Goal: Communication & Community: Answer question/provide support

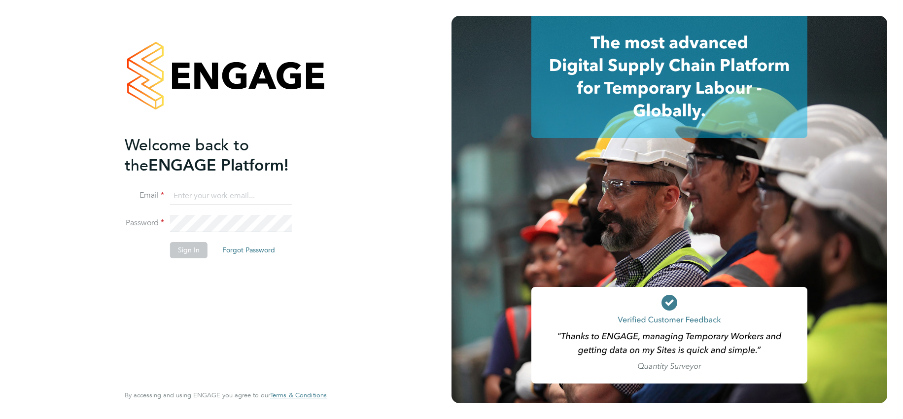
type input "[EMAIL_ADDRESS][DOMAIN_NAME]"
click at [182, 245] on button "Sign In" at bounding box center [188, 250] width 37 height 16
click at [192, 249] on div "Sorry, we are having problems connecting to our services." at bounding box center [225, 209] width 451 height 419
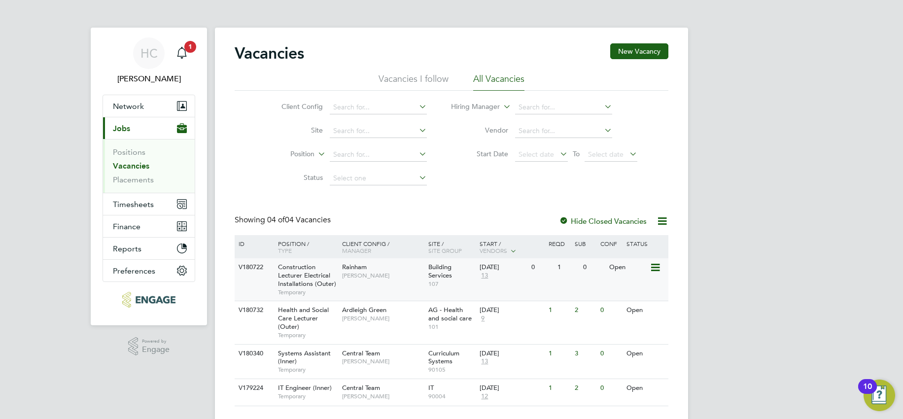
scroll to position [23, 0]
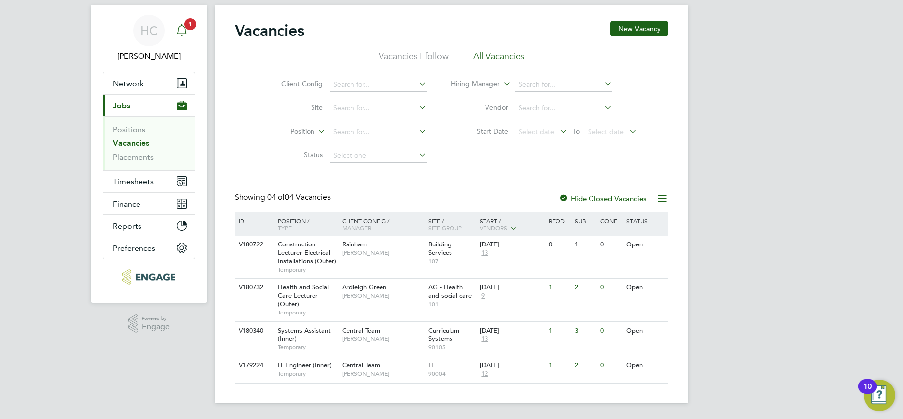
click at [187, 30] on icon "Main navigation" at bounding box center [182, 30] width 12 height 12
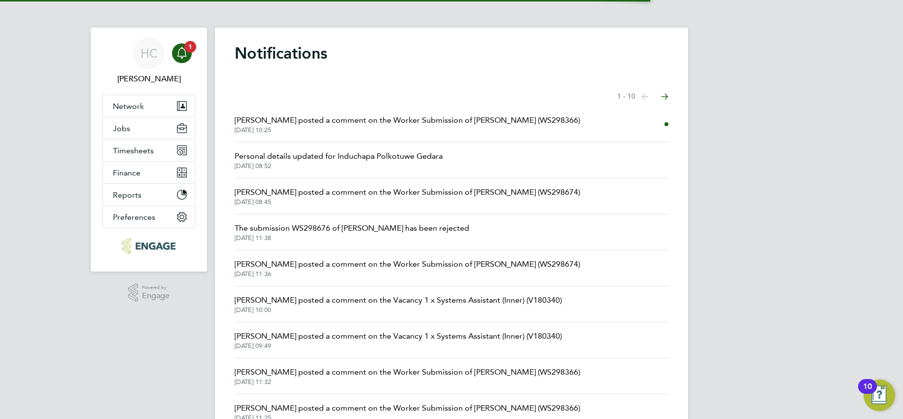
click at [370, 129] on span "[DATE] 10:25" at bounding box center [407, 130] width 345 height 8
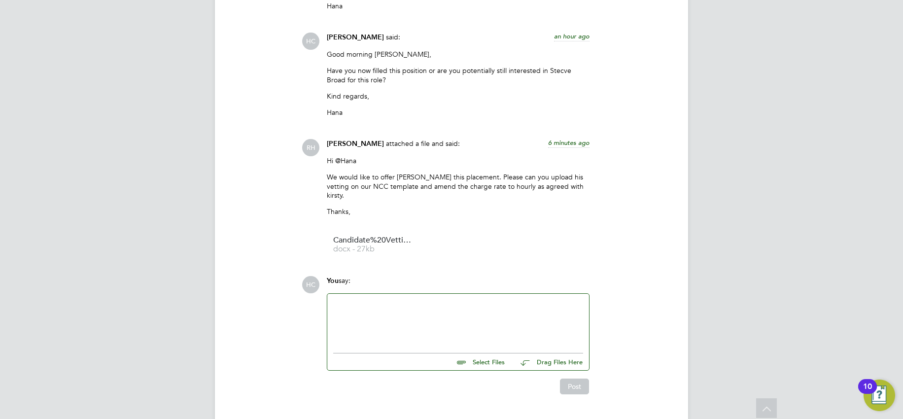
click at [393, 300] on div at bounding box center [458, 321] width 250 height 42
click at [377, 300] on div at bounding box center [458, 321] width 250 height 42
click at [401, 300] on div at bounding box center [458, 321] width 250 height 42
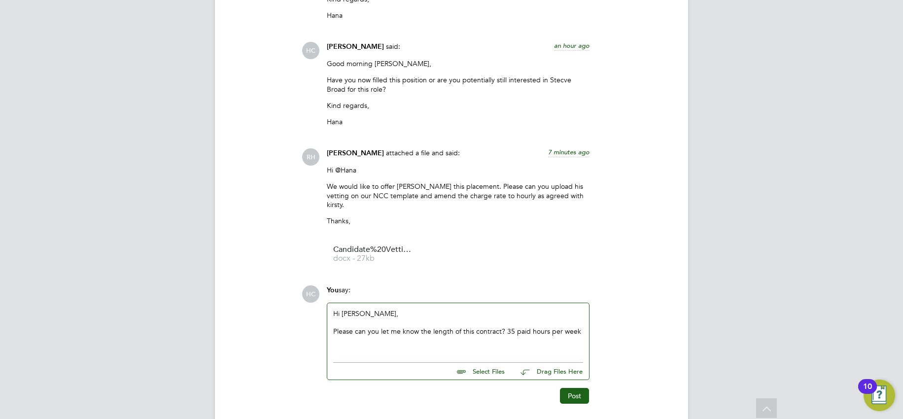
click at [505, 327] on div "Please can you let me know the length of this contract? 35 paid hours per week" at bounding box center [458, 331] width 250 height 9
click at [401, 327] on div "Please can you let me know the length of this contract? is this position 35 pai…" at bounding box center [458, 336] width 250 height 18
click at [388, 309] on div "Hi Rufena, Please can you let me know the length of this contract? is this posi…" at bounding box center [458, 330] width 250 height 42
drag, startPoint x: 508, startPoint y: 306, endPoint x: 535, endPoint y: 315, distance: 28.7
click at [508, 327] on div "Please can you let me know the length of this contract? is this position 35 pai…" at bounding box center [458, 336] width 250 height 18
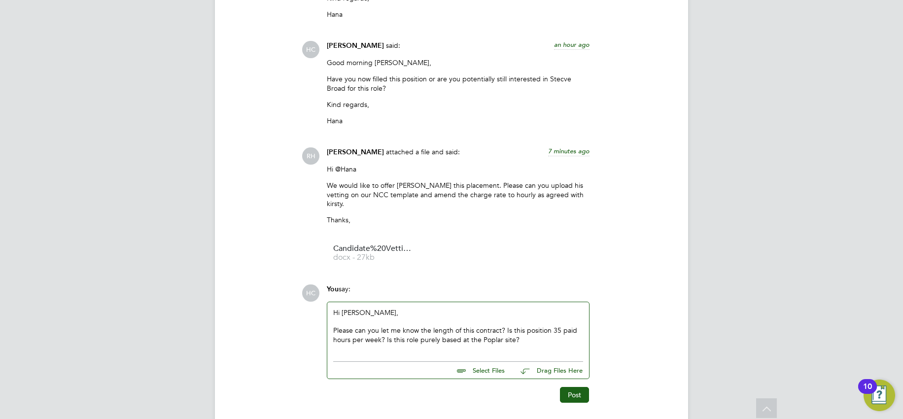
scroll to position [1984, 0]
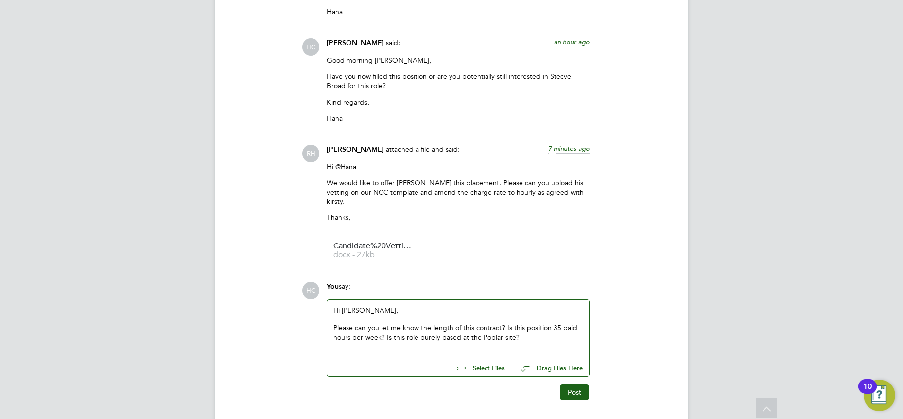
click at [543, 323] on div "Please can you let me know the length of this contract? Is this position 35 pai…" at bounding box center [458, 332] width 250 height 18
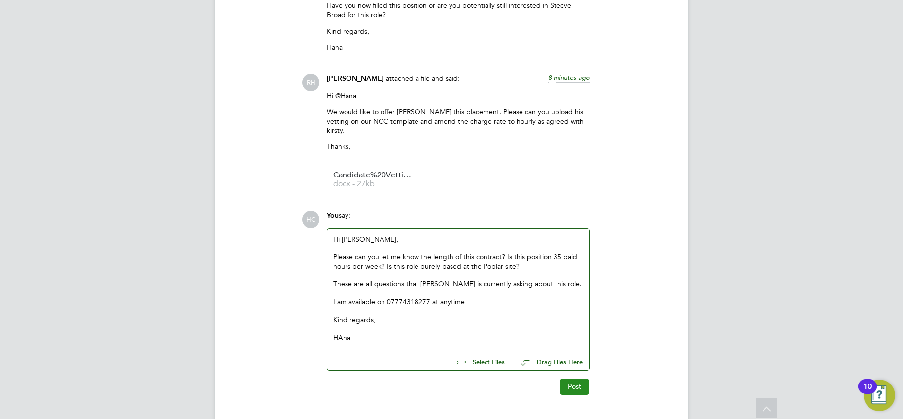
click at [576, 378] on button "Post" at bounding box center [574, 386] width 29 height 16
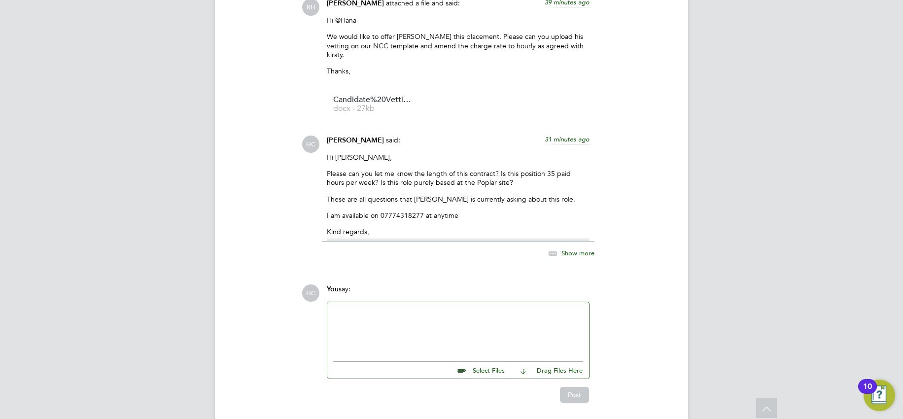
scroll to position [2139, 0]
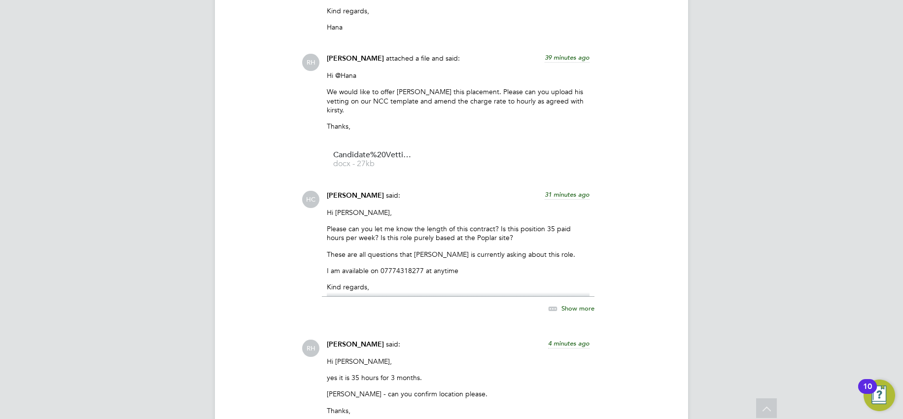
scroll to position [2301, 0]
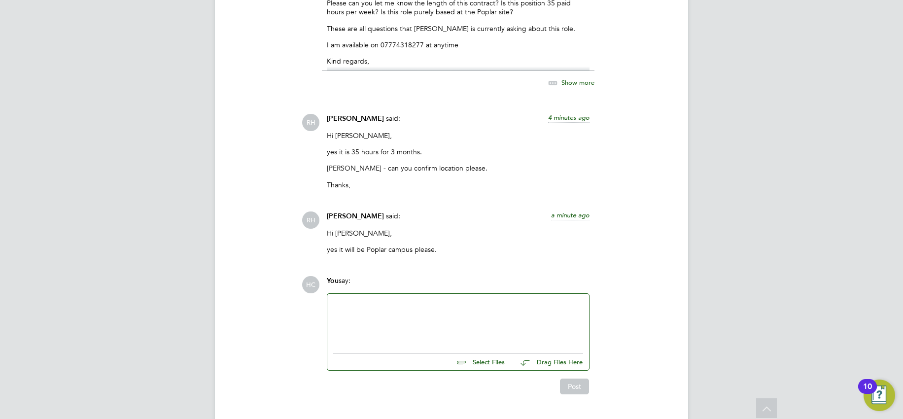
click at [398, 300] on div at bounding box center [458, 321] width 250 height 42
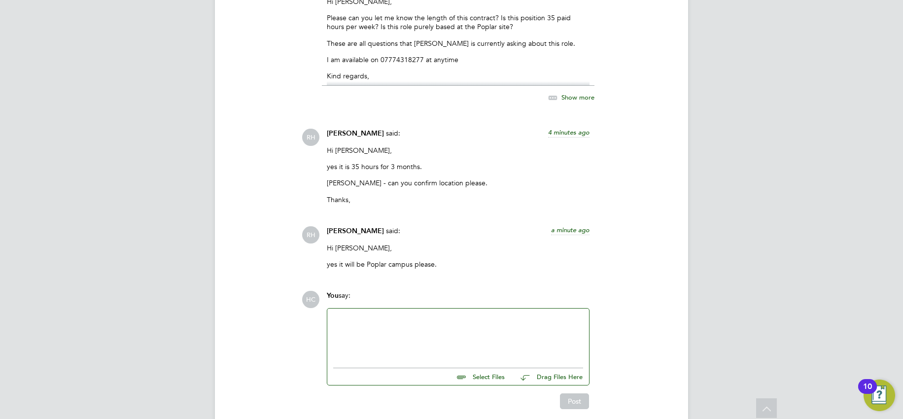
scroll to position [2285, 0]
click at [402, 316] on div at bounding box center [458, 337] width 250 height 42
click at [580, 395] on button "Post" at bounding box center [574, 403] width 29 height 16
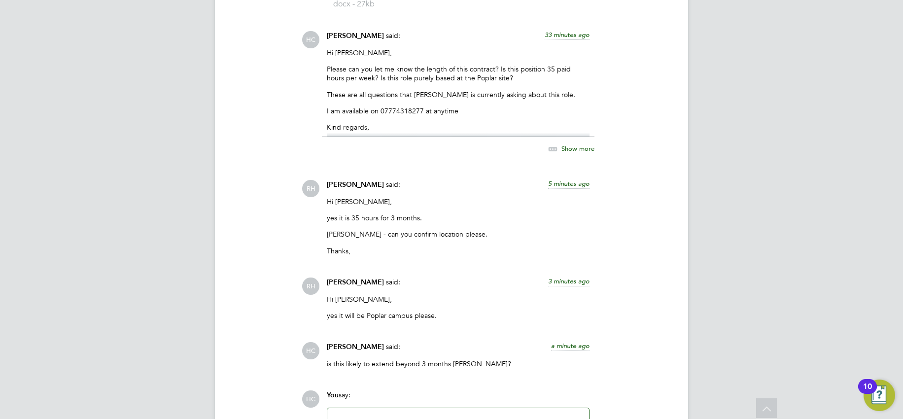
scroll to position [2349, 0]
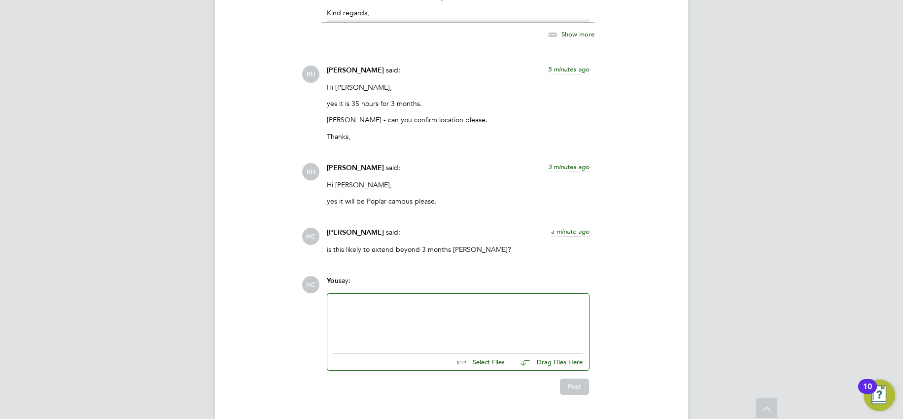
click at [364, 294] on div at bounding box center [458, 321] width 262 height 54
click at [366, 300] on div at bounding box center [458, 321] width 250 height 42
click at [383, 318] on div "Steve Broad was previously charge at £39 per hour for a very similar role with …" at bounding box center [458, 327] width 250 height 18
click at [391, 312] on div "Hi Kirsty, Steve Broad was previously charge at £39 per hour for a very similar…" at bounding box center [458, 321] width 250 height 42
drag, startPoint x: 543, startPoint y: 297, endPoint x: 508, endPoint y: 297, distance: 36.0
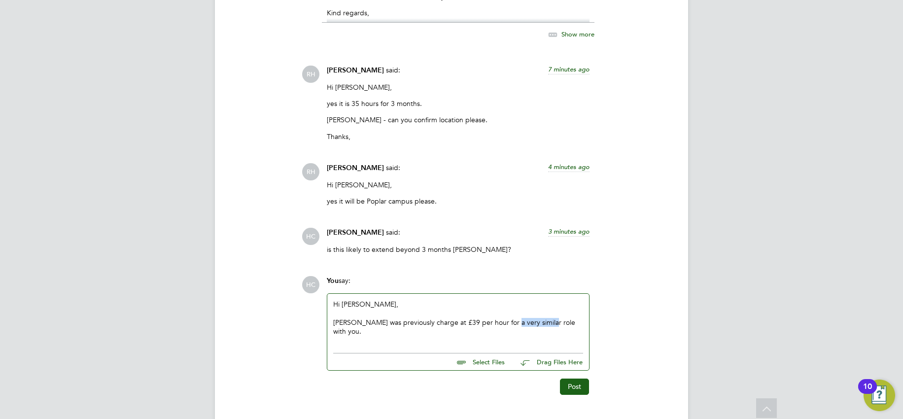
click at [508, 318] on div "Steve Broad was previously charge at £39 per hour for a very similar role with …" at bounding box center [458, 327] width 250 height 18
drag, startPoint x: 466, startPoint y: 304, endPoint x: 418, endPoint y: 306, distance: 47.9
click at [418, 318] on div "Steve Broad was previously charge at £39 per hour for a Technician position wit…" at bounding box center [458, 327] width 250 height 18
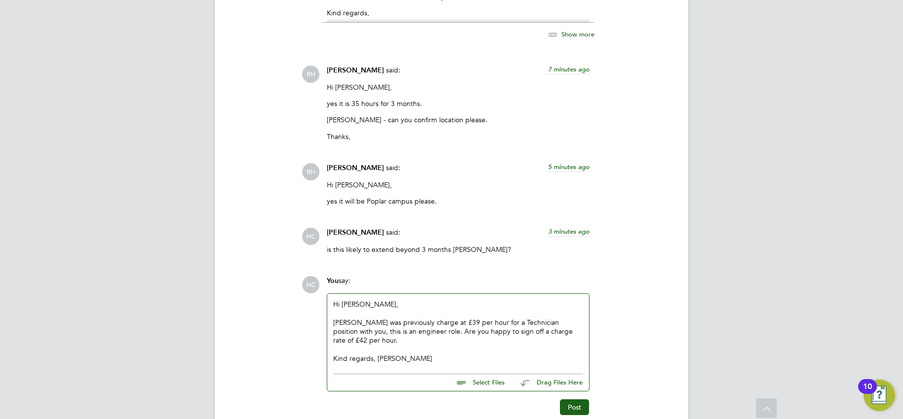
click at [376, 354] on div "Kind regards, Hana" at bounding box center [458, 358] width 250 height 9
click at [459, 318] on div "Steve Broad was previously charge at £39 per hour for a Technician position wit…" at bounding box center [458, 331] width 250 height 27
click at [456, 318] on div "Steve Broad was previously charge at £39 per hour for a Technician position wit…" at bounding box center [458, 331] width 250 height 27
click at [580, 416] on button "Post" at bounding box center [574, 424] width 29 height 16
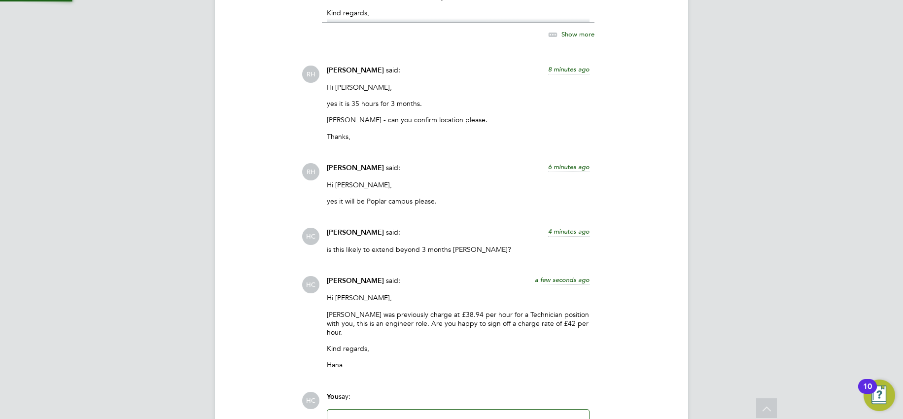
scroll to position [2456, 0]
